Goal: Task Accomplishment & Management: Manage account settings

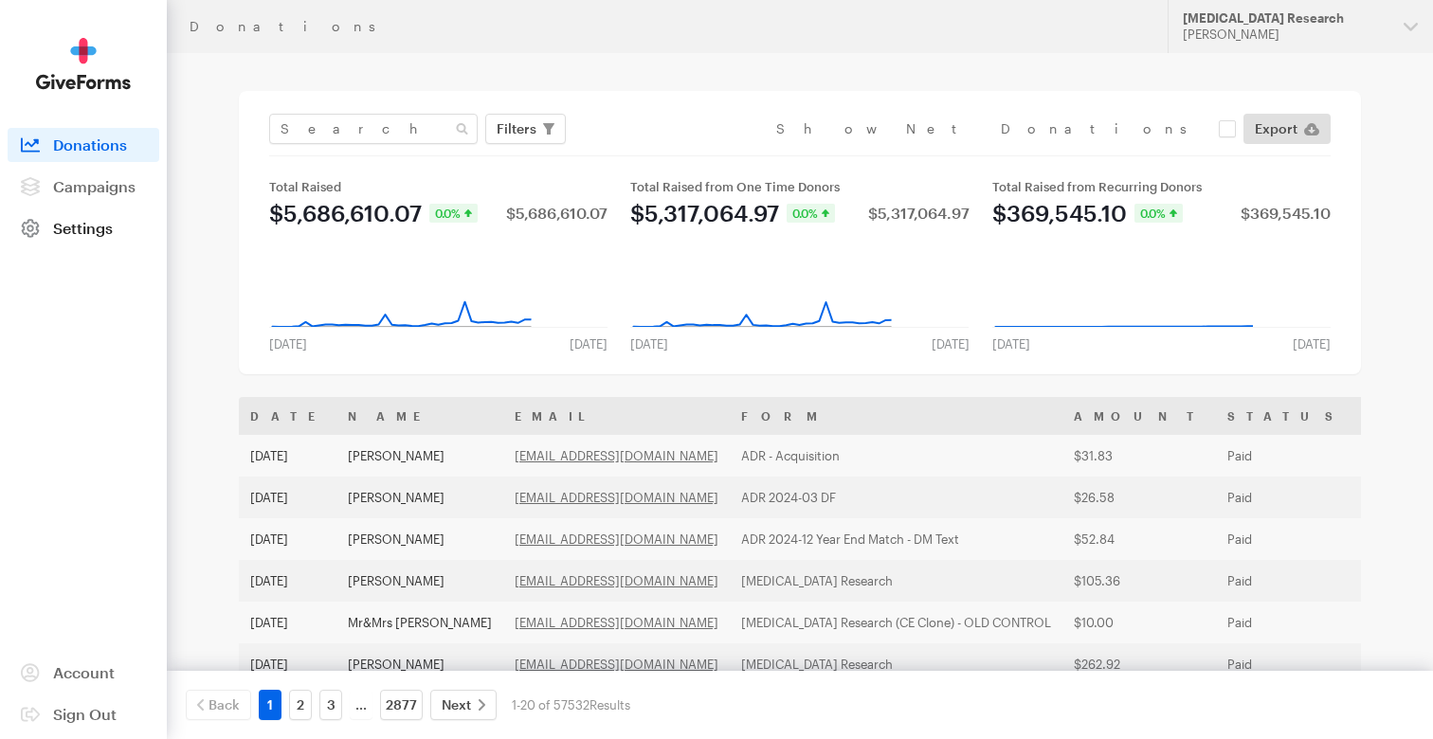
click at [71, 224] on span "Settings" at bounding box center [83, 228] width 60 height 18
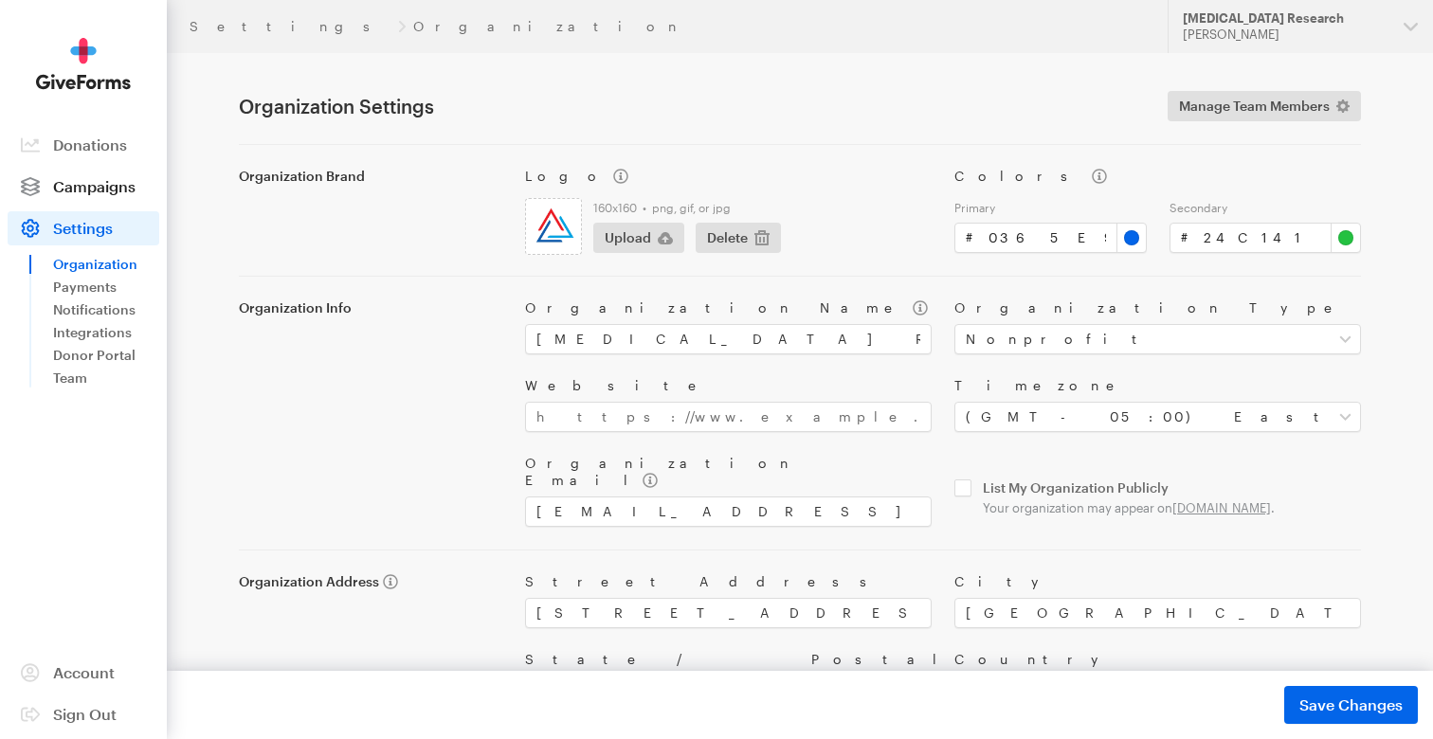
click at [121, 190] on span "Campaigns" at bounding box center [94, 186] width 82 height 18
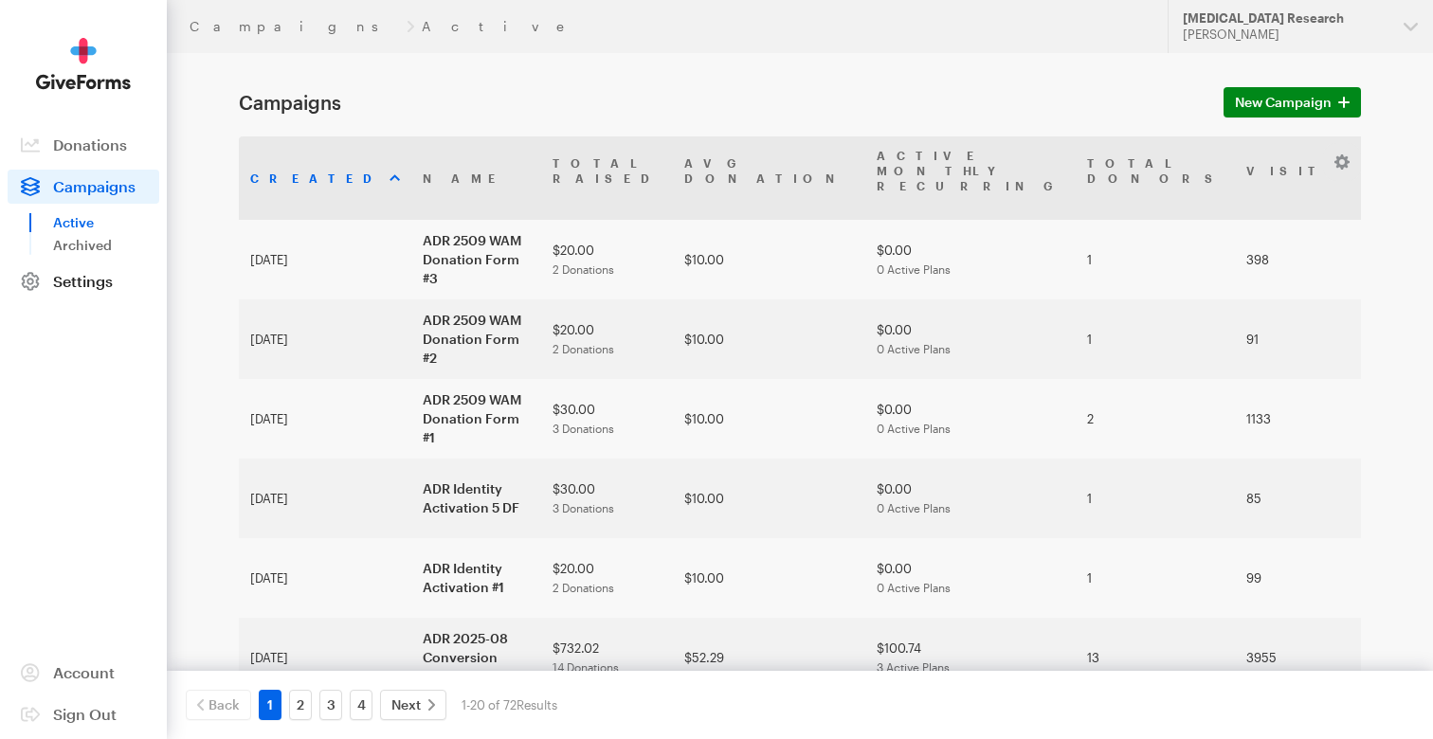
click at [84, 293] on link "Settings" at bounding box center [84, 281] width 152 height 34
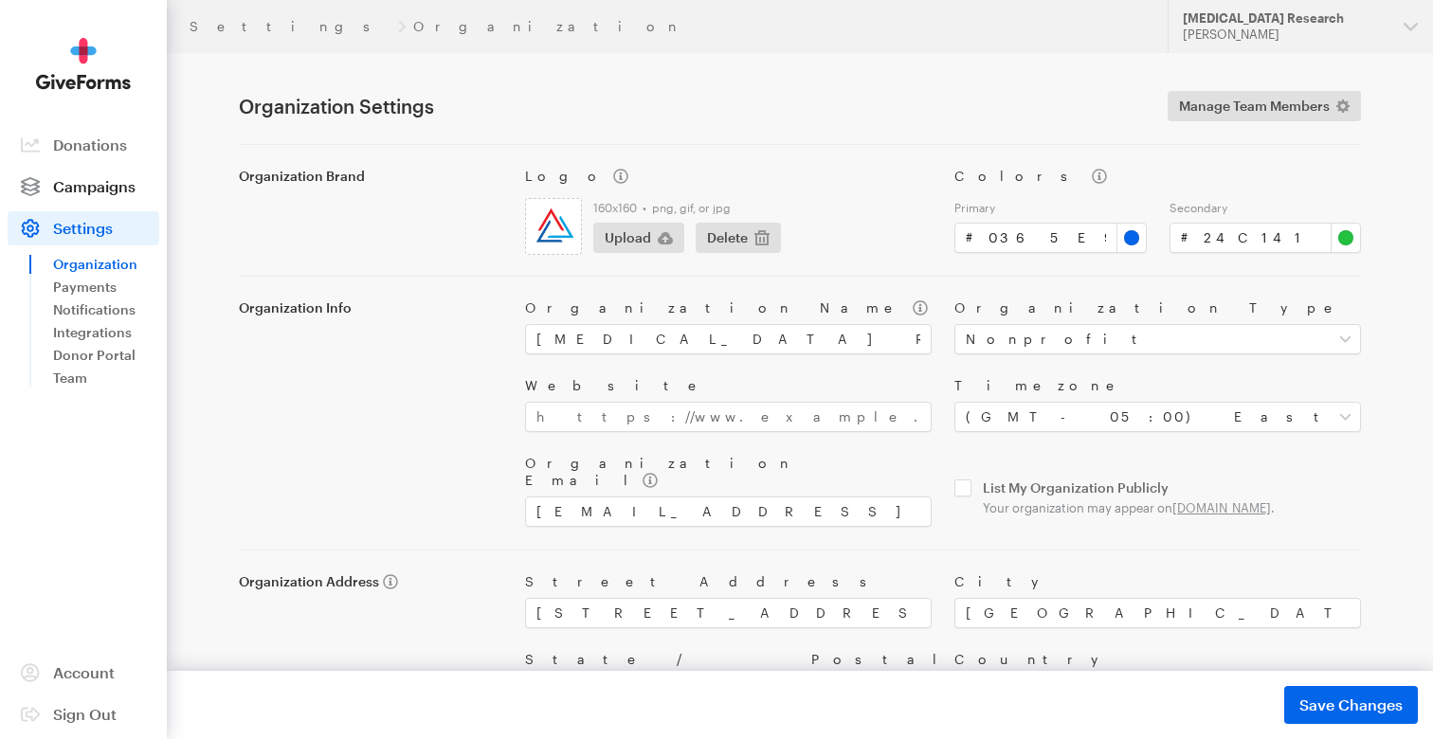
click at [112, 188] on span "Campaigns" at bounding box center [94, 186] width 82 height 18
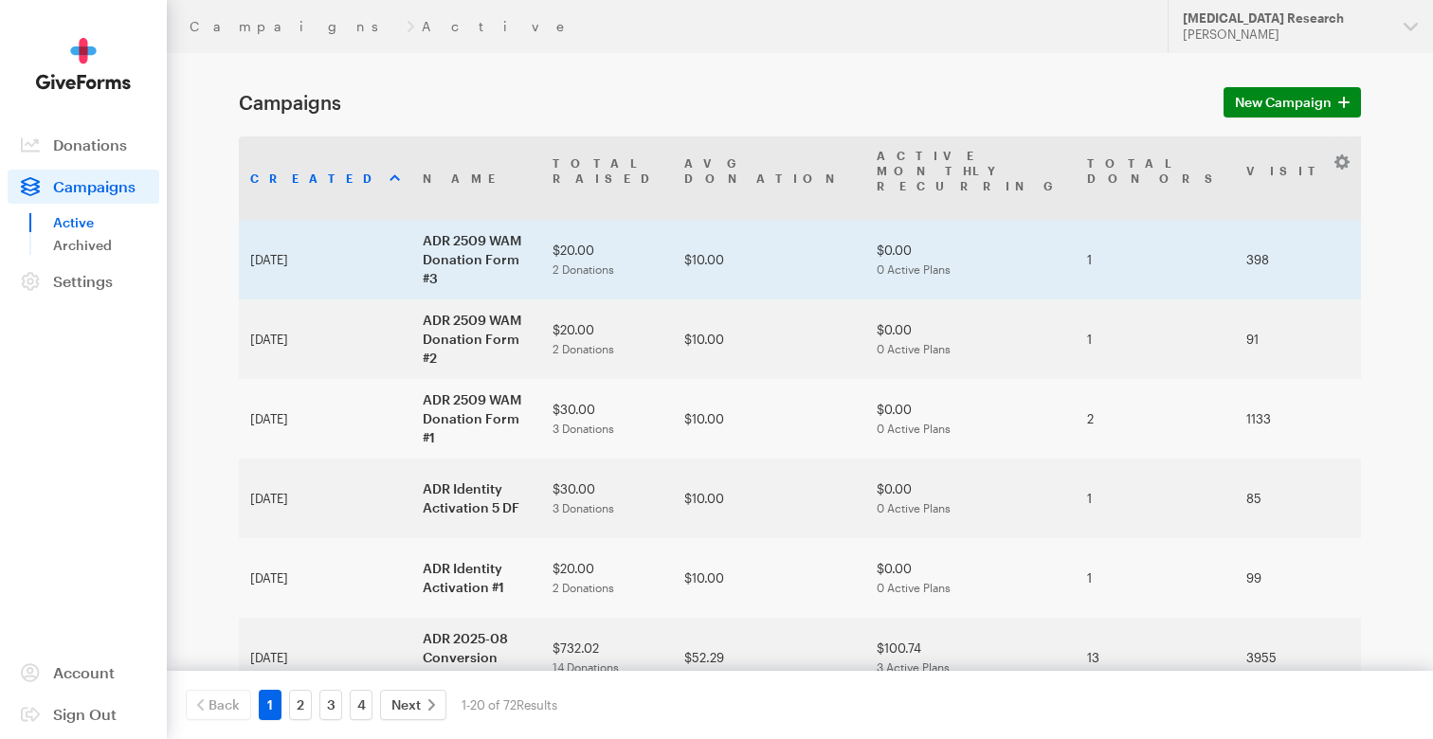
click at [411, 221] on td "ADR 2509 WAM Donation Form #3" at bounding box center [476, 260] width 130 height 80
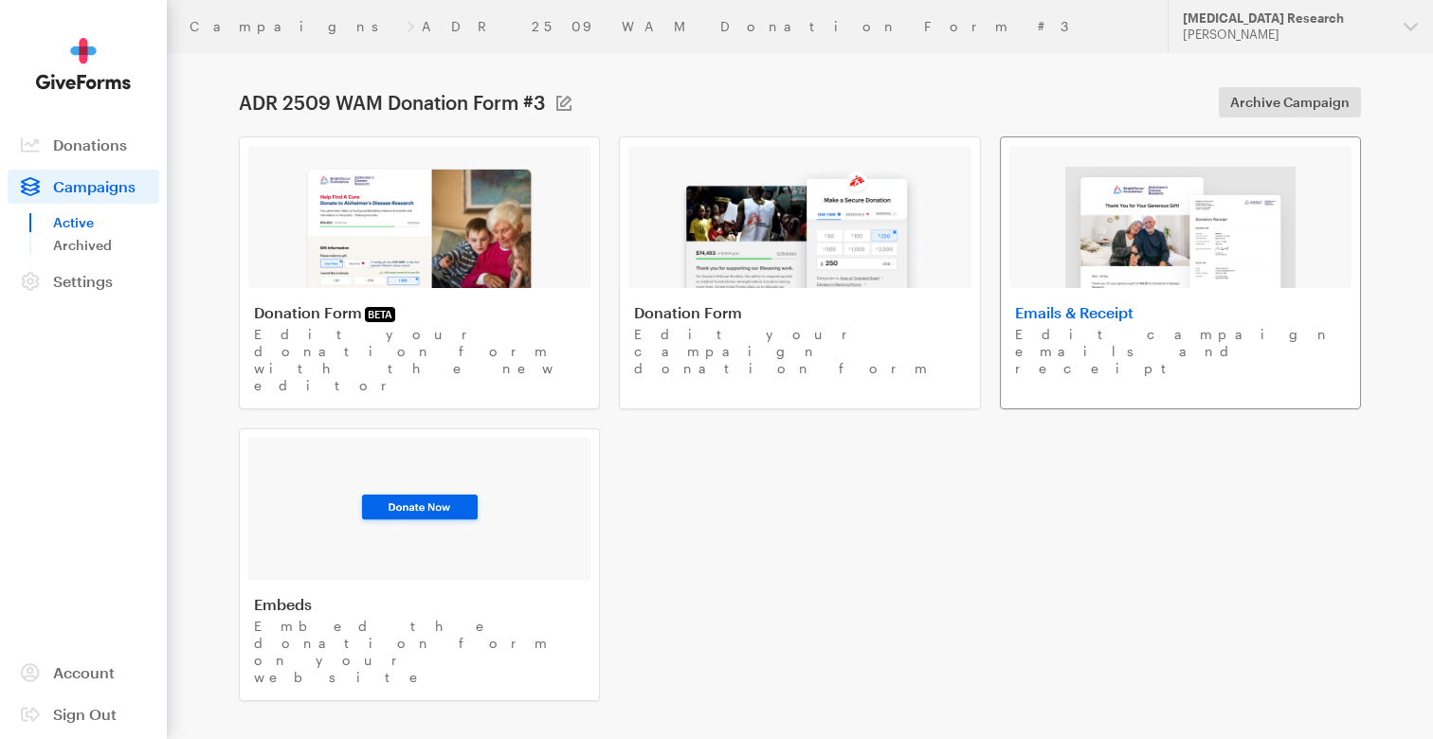
click at [1175, 224] on img at bounding box center [1180, 227] width 229 height 121
click at [537, 462] on div at bounding box center [419, 509] width 342 height 142
